Goal: Information Seeking & Learning: Learn about a topic

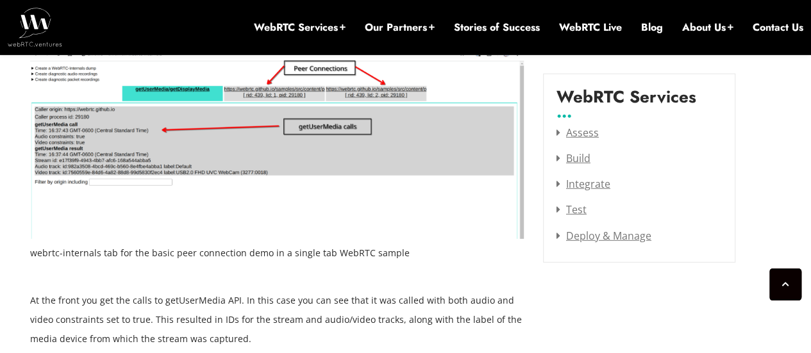
scroll to position [1715, 0]
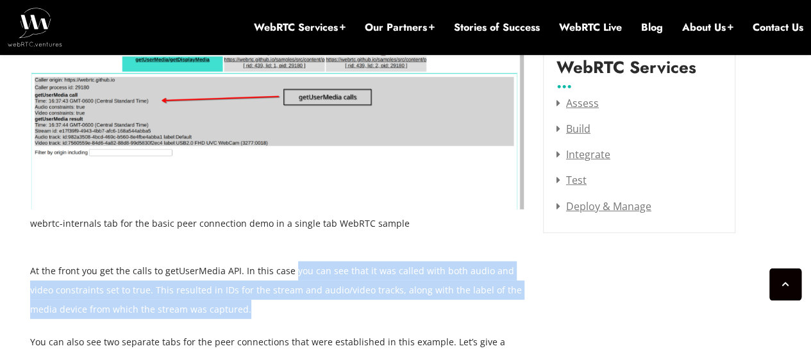
drag, startPoint x: 289, startPoint y: 267, endPoint x: 224, endPoint y: 308, distance: 76.7
click at [224, 308] on p "At the front you get the calls to getUserMedia API. In this case you can see th…" at bounding box center [277, 291] width 494 height 58
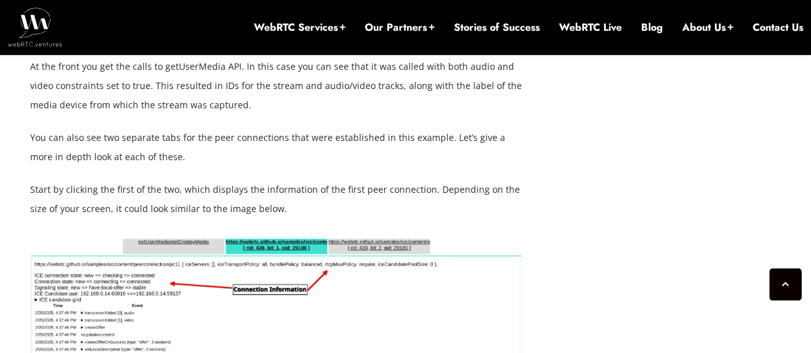
scroll to position [1934, 0]
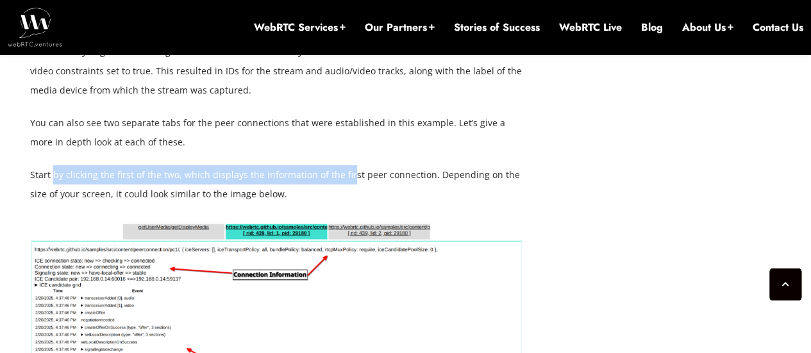
drag, startPoint x: 51, startPoint y: 170, endPoint x: 346, endPoint y: 179, distance: 295.1
click at [346, 179] on p "Start by clicking the first of the two, which displays the information of the f…" at bounding box center [277, 184] width 494 height 38
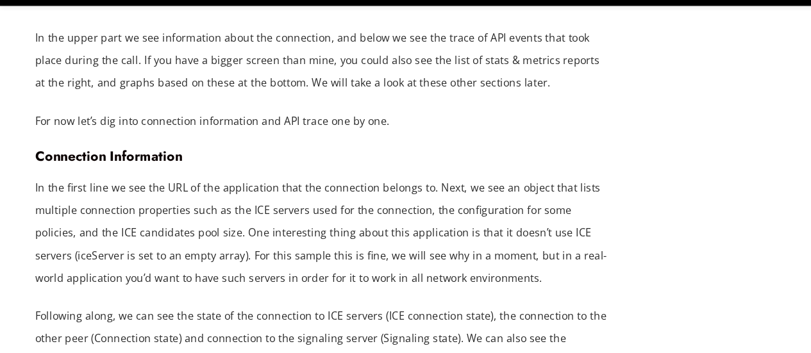
scroll to position [2404, 0]
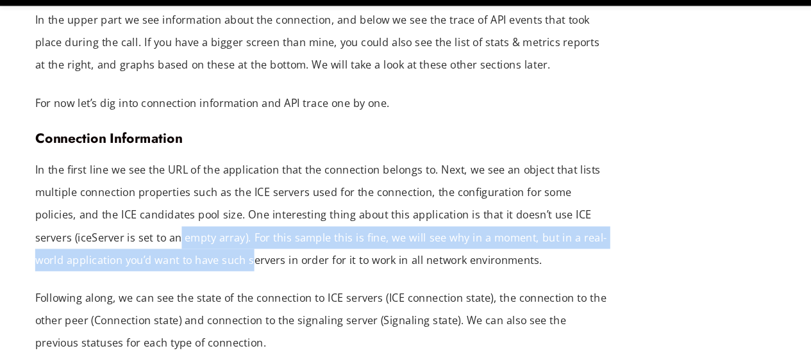
drag, startPoint x: 118, startPoint y: 253, endPoint x: 185, endPoint y: 263, distance: 68.1
click at [185, 263] on p "In the first line we see the URL of the application that the connection belongs…" at bounding box center [277, 234] width 494 height 96
click at [228, 256] on p "In the first line we see the URL of the application that the connection belongs…" at bounding box center [277, 234] width 494 height 96
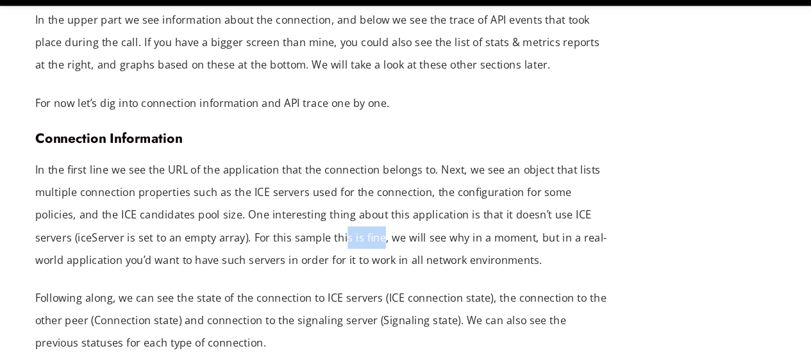
drag, startPoint x: 256, startPoint y: 254, endPoint x: 287, endPoint y: 255, distance: 31.4
click at [287, 255] on p "In the first line we see the URL of the application that the connection belongs…" at bounding box center [277, 234] width 494 height 96
drag, startPoint x: 357, startPoint y: 260, endPoint x: 423, endPoint y: 256, distance: 65.5
click at [423, 256] on p "In the first line we see the URL of the application that the connection belongs…" at bounding box center [277, 234] width 494 height 96
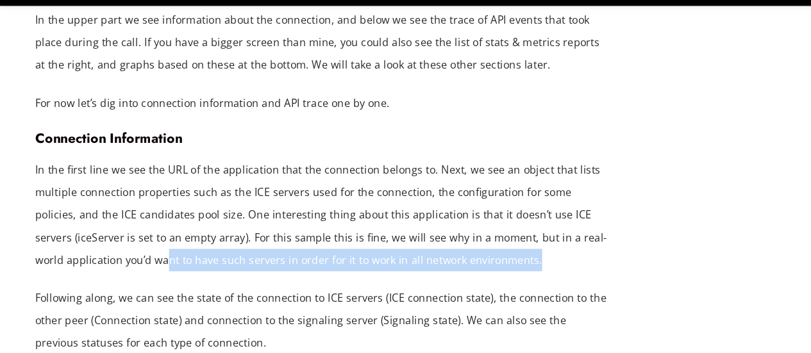
drag, startPoint x: 115, startPoint y: 274, endPoint x: 426, endPoint y: 264, distance: 311.2
click at [426, 264] on p "In the first line we see the URL of the application that the connection belongs…" at bounding box center [277, 234] width 494 height 96
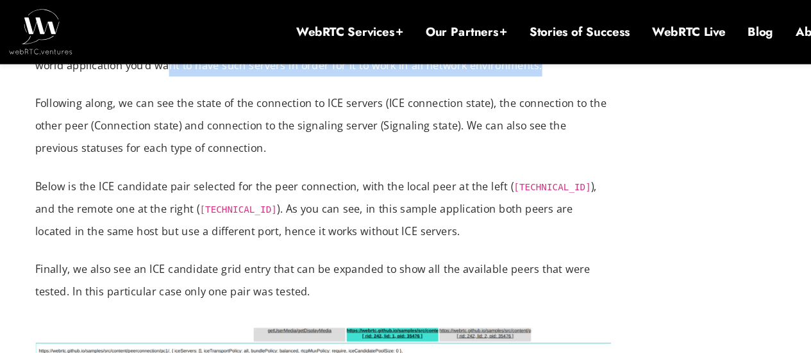
scroll to position [2591, 0]
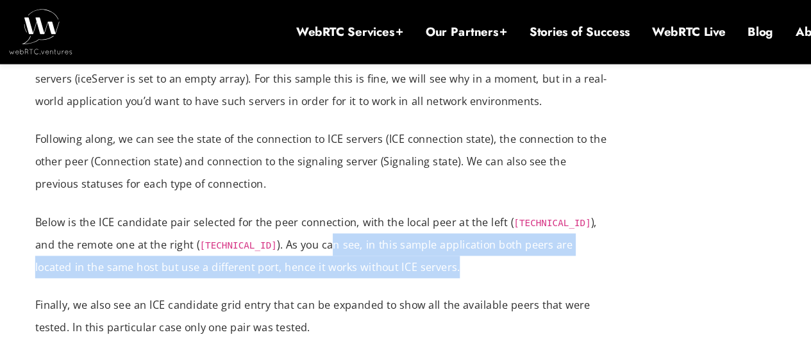
drag, startPoint x: 267, startPoint y: 208, endPoint x: 362, endPoint y: 235, distance: 99.4
click at [362, 235] on p "Below is the ICE candidate pair selected for the peer connection, with the loca…" at bounding box center [277, 210] width 494 height 58
click at [244, 233] on p "Below is the ICE candidate pair selected for the peer connection, with the loca…" at bounding box center [277, 210] width 494 height 58
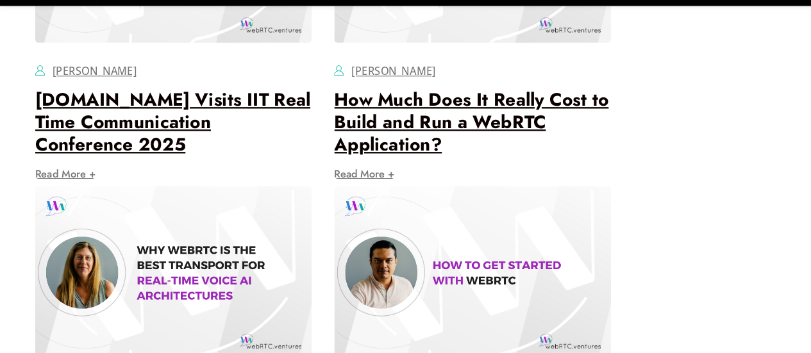
scroll to position [10729, 0]
